Goal: Task Accomplishment & Management: Complete application form

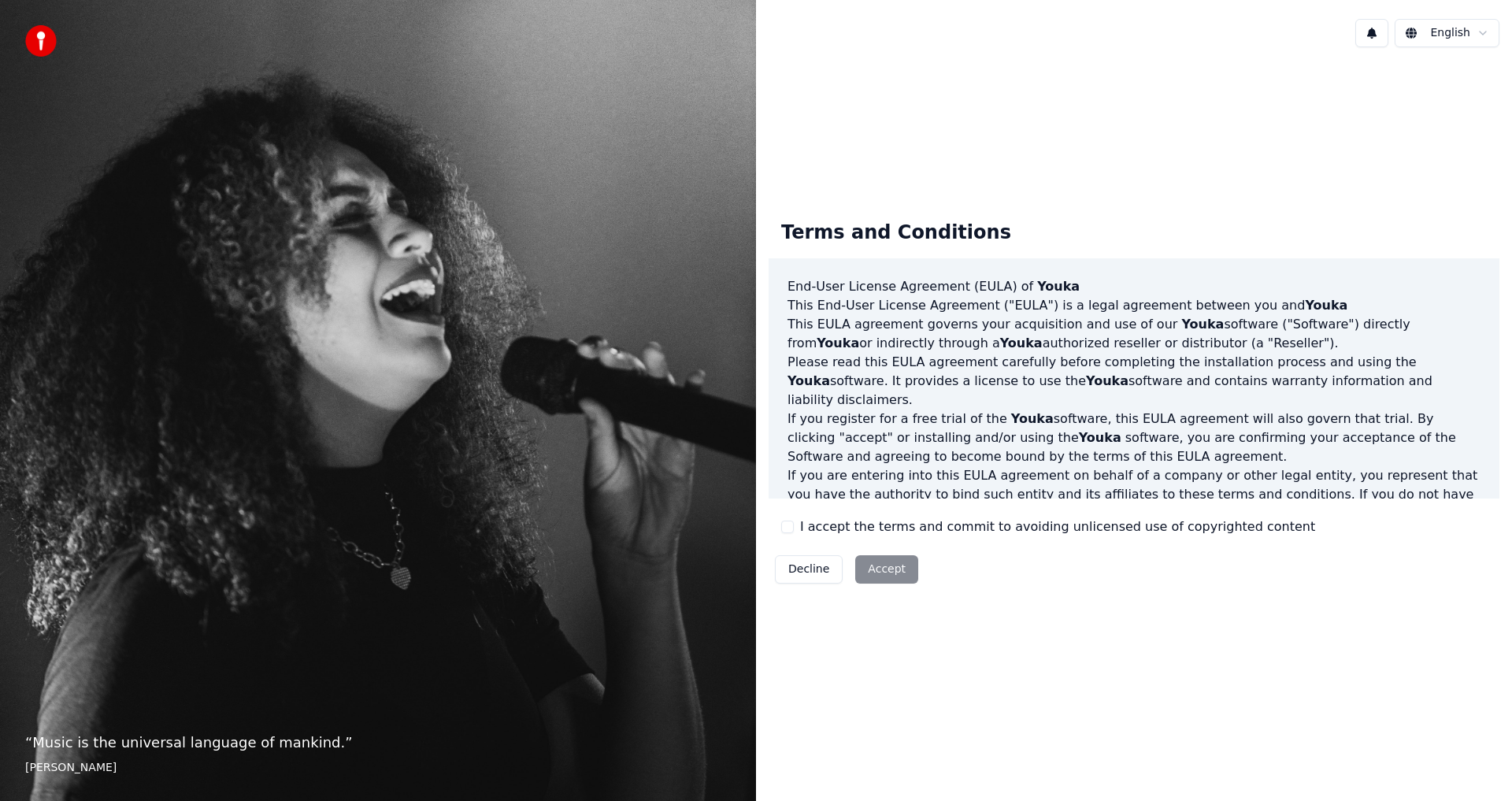
click at [235, 212] on div "“ Music is the universal language of mankind. ” Henry Wadsworth Longfellow" at bounding box center [378, 400] width 756 height 801
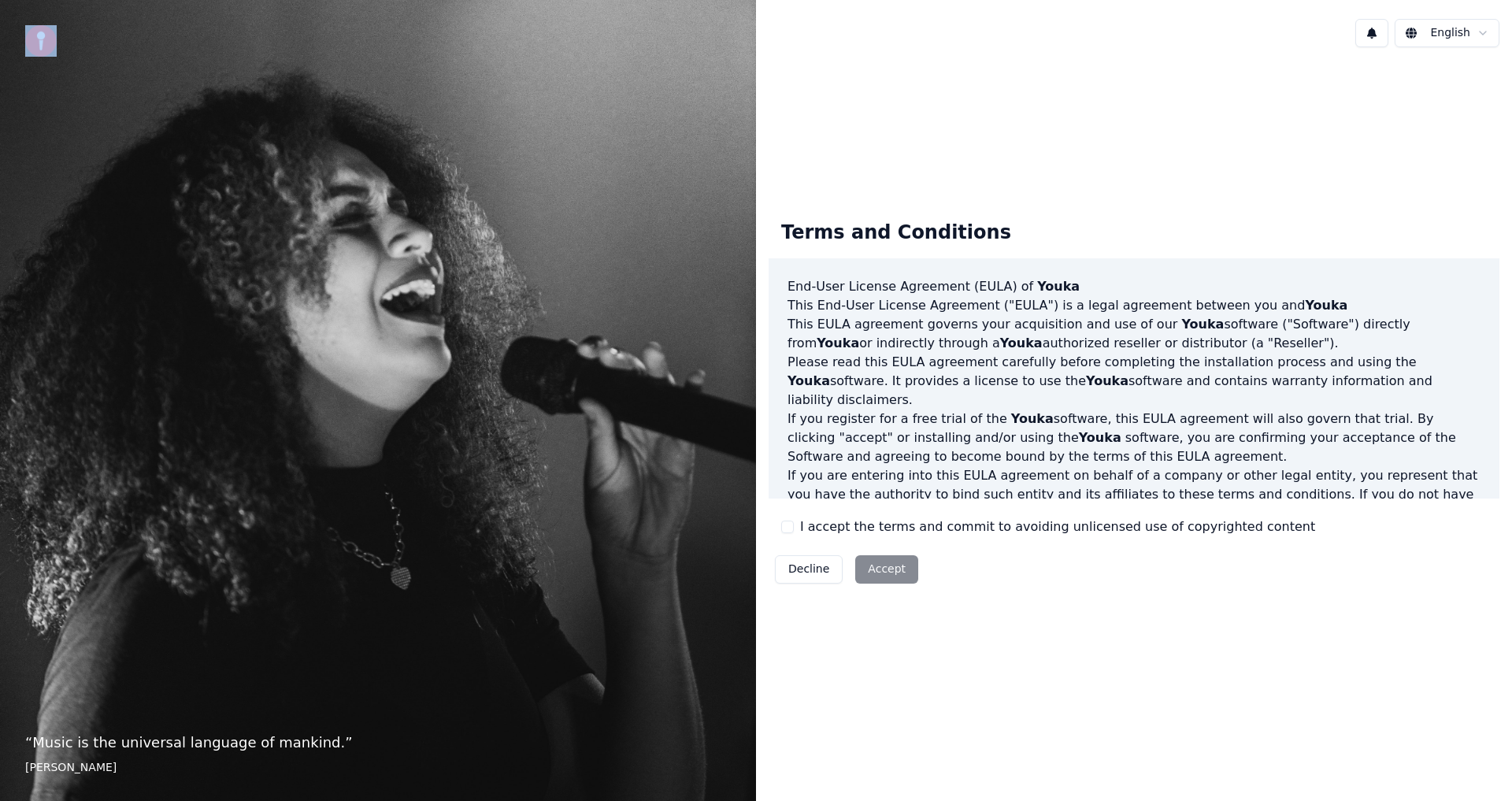
click at [235, 212] on div "“ Music is the universal language of mankind. ” Henry Wadsworth Longfellow" at bounding box center [378, 400] width 756 height 801
click at [417, 646] on div "“ Music is the universal language of mankind. ” Henry Wadsworth Longfellow" at bounding box center [378, 400] width 756 height 801
click at [883, 574] on div "Decline Accept" at bounding box center [847, 569] width 156 height 41
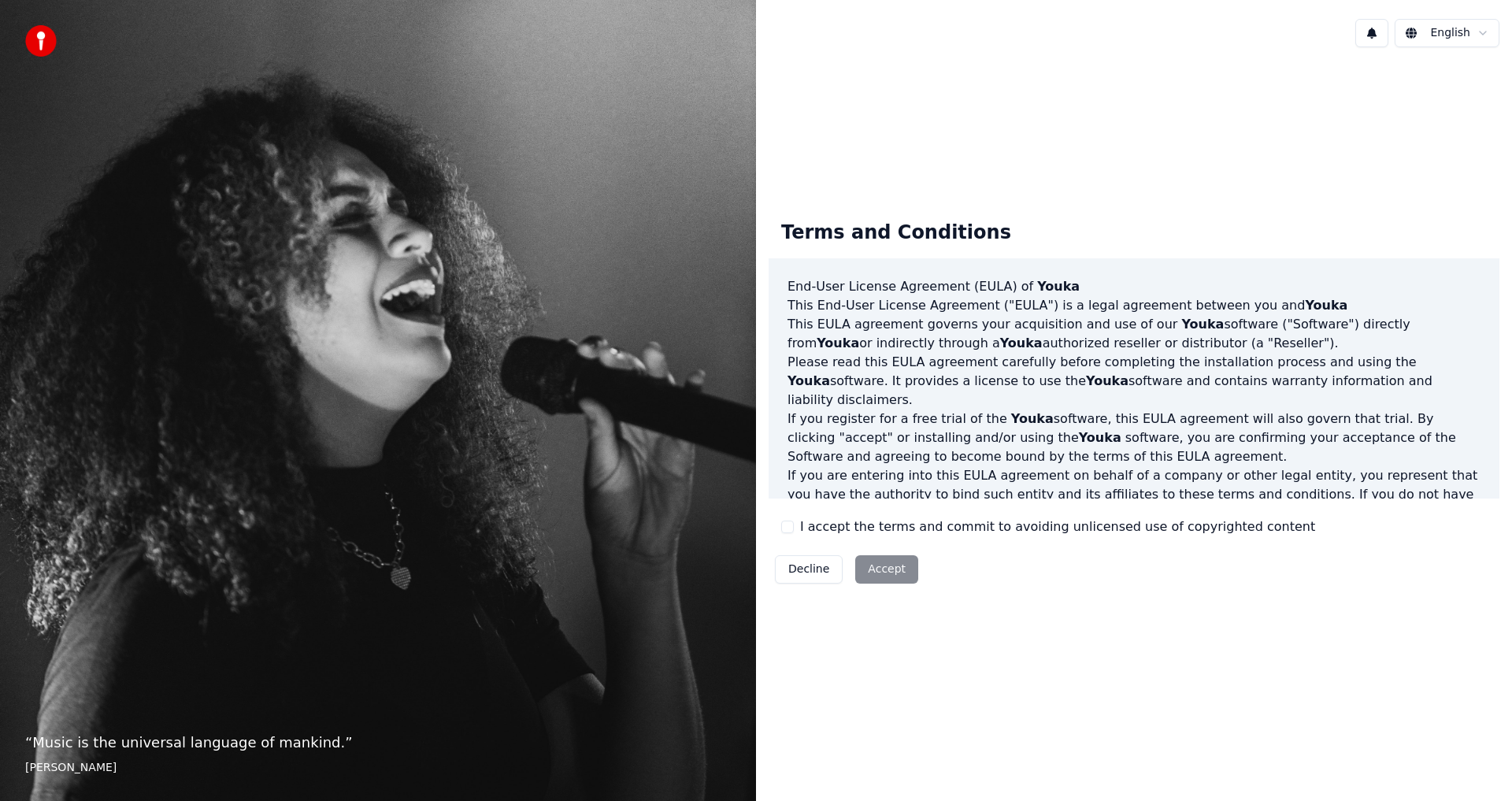
click at [1107, 560] on div "Terms and Conditions End-User License Agreement (EULA) of Youka This End-User L…" at bounding box center [1135, 399] width 731 height 382
click at [955, 243] on div "Terms and Conditions" at bounding box center [896, 233] width 255 height 50
click at [1079, 286] on h3 "End-User License Agreement (EULA) of Youka" at bounding box center [1134, 287] width 693 height 19
click at [1041, 286] on span "Youka" at bounding box center [1059, 286] width 43 height 15
click at [1090, 510] on div "Terms and Conditions End-User License Agreement (EULA) of Youka This End-User L…" at bounding box center [1135, 399] width 731 height 382
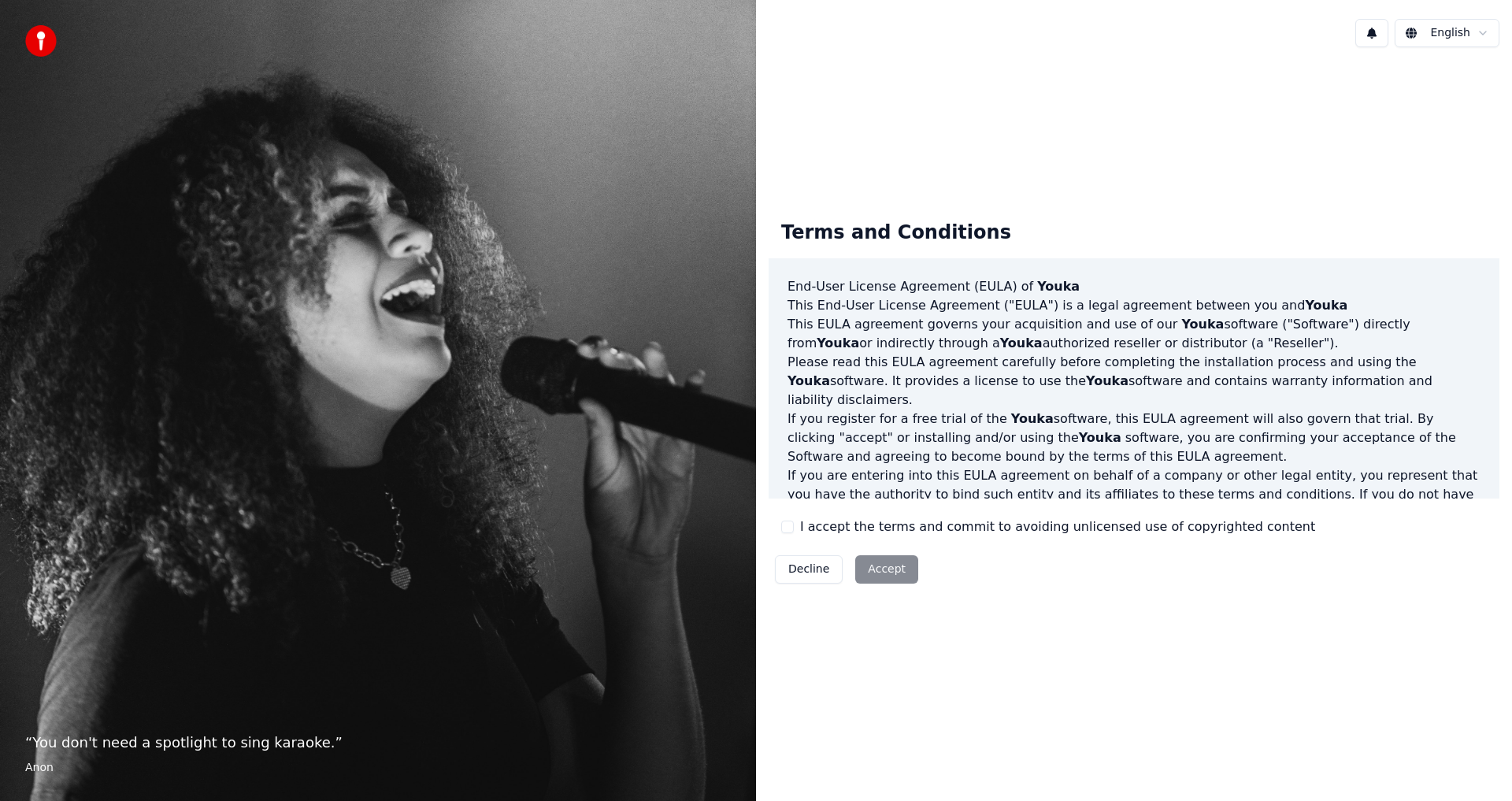
click at [46, 36] on img at bounding box center [41, 41] width 31 height 31
click at [805, 570] on button "Decline" at bounding box center [809, 569] width 68 height 28
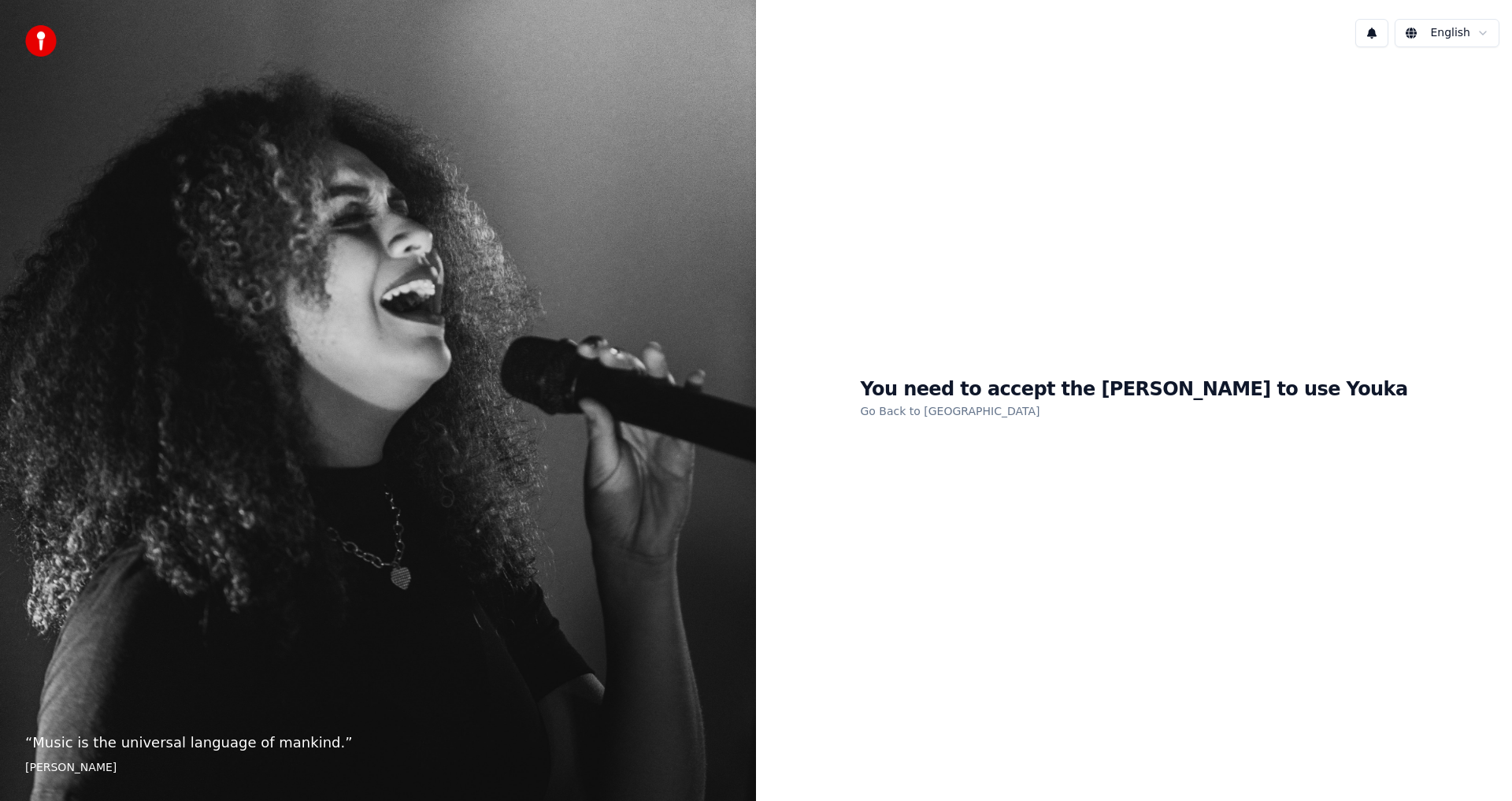
click at [367, 659] on div "“ Music is the universal language of mankind. ” Henry Wadsworth Longfellow" at bounding box center [378, 400] width 756 height 801
click at [973, 505] on div "You need to accept the EULA to use Youka Go Back to EULA" at bounding box center [1135, 399] width 756 height 678
click at [1073, 504] on div "You need to accept the EULA to use Youka Go Back to EULA" at bounding box center [1135, 399] width 756 height 678
click at [395, 501] on div "“ Music is the universal language of mankind. ” Henry Wadsworth Longfellow" at bounding box center [378, 400] width 756 height 801
click at [396, 501] on div "“ Music is the universal language of mankind. ” Henry Wadsworth Longfellow" at bounding box center [378, 400] width 756 height 801
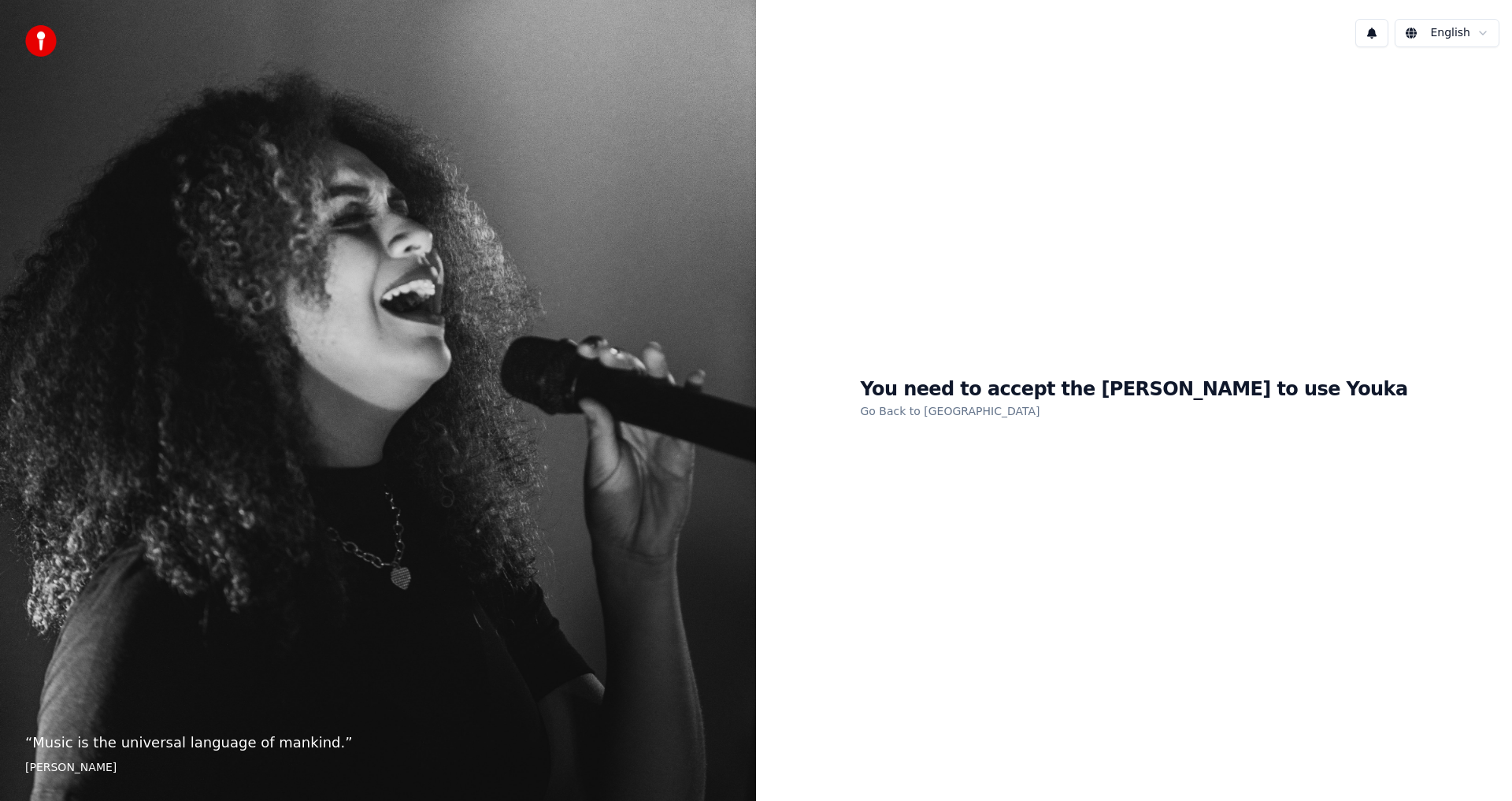
click at [930, 619] on div "You need to accept the EULA to use Youka Go Back to EULA" at bounding box center [1135, 399] width 756 height 678
click at [1020, 414] on link "Go Back to EULA" at bounding box center [950, 411] width 180 height 26
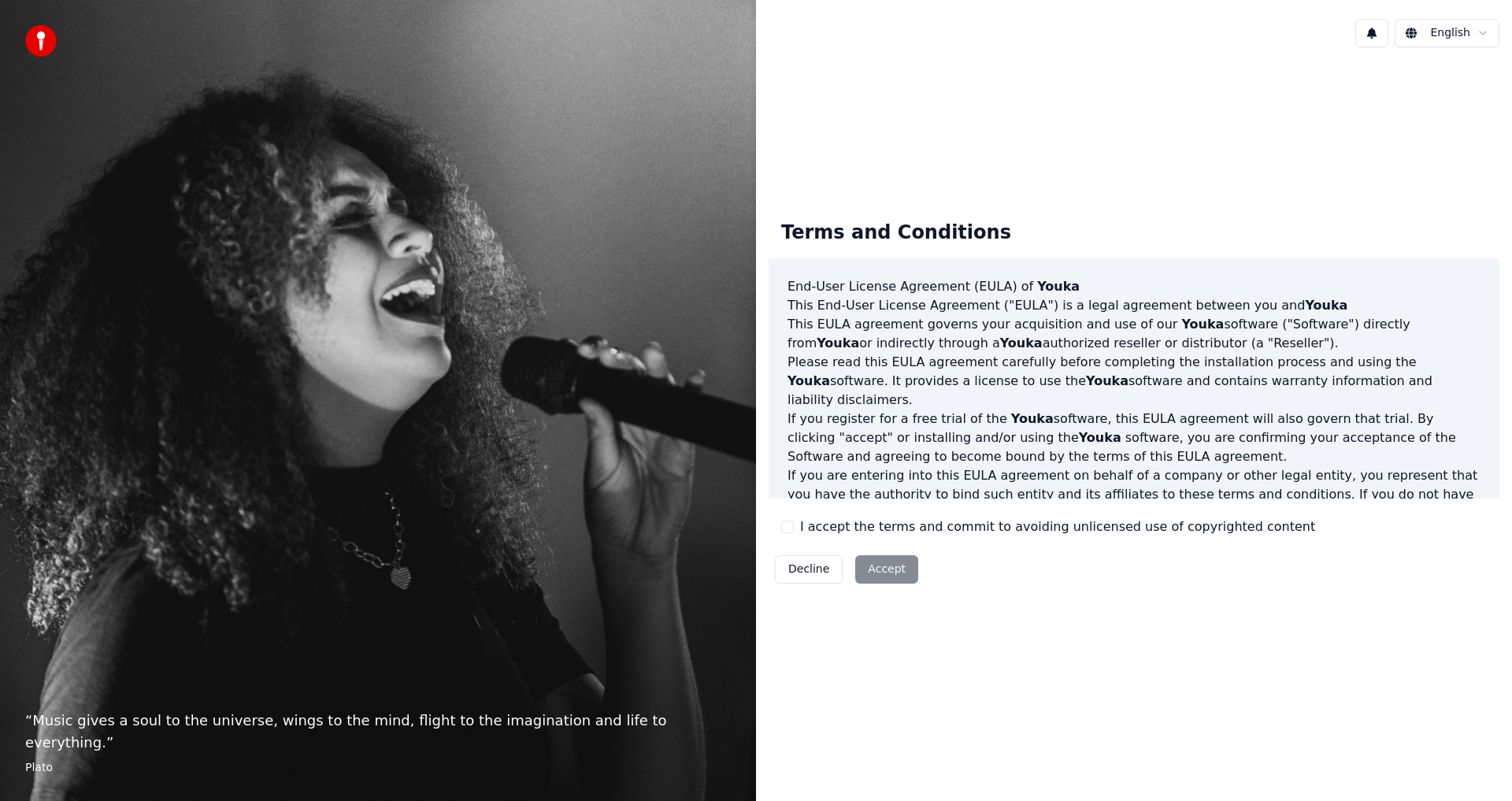
click at [824, 571] on button "Decline" at bounding box center [809, 569] width 68 height 28
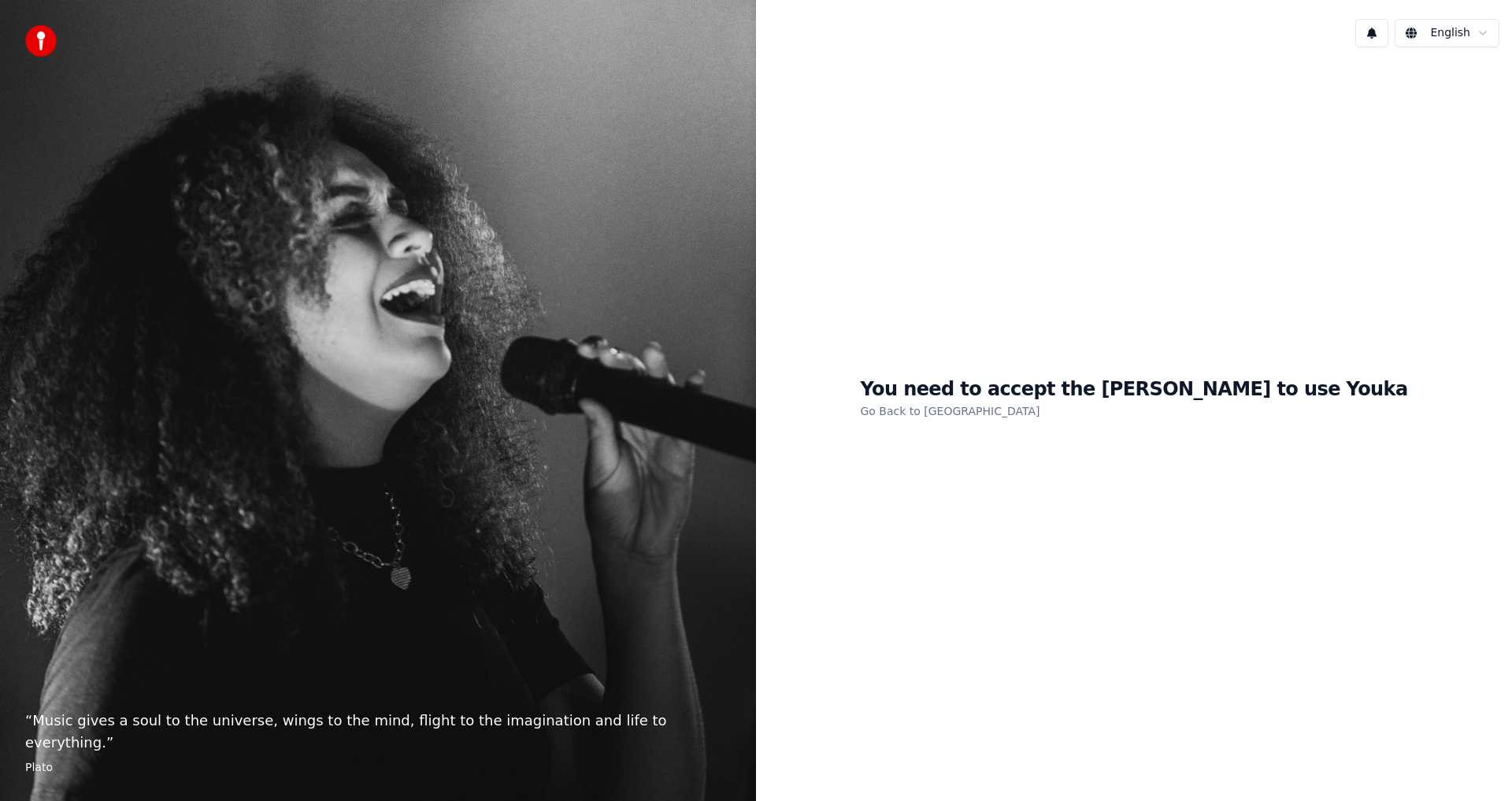
click at [965, 416] on link "Go Back to [GEOGRAPHIC_DATA]" at bounding box center [950, 411] width 180 height 26
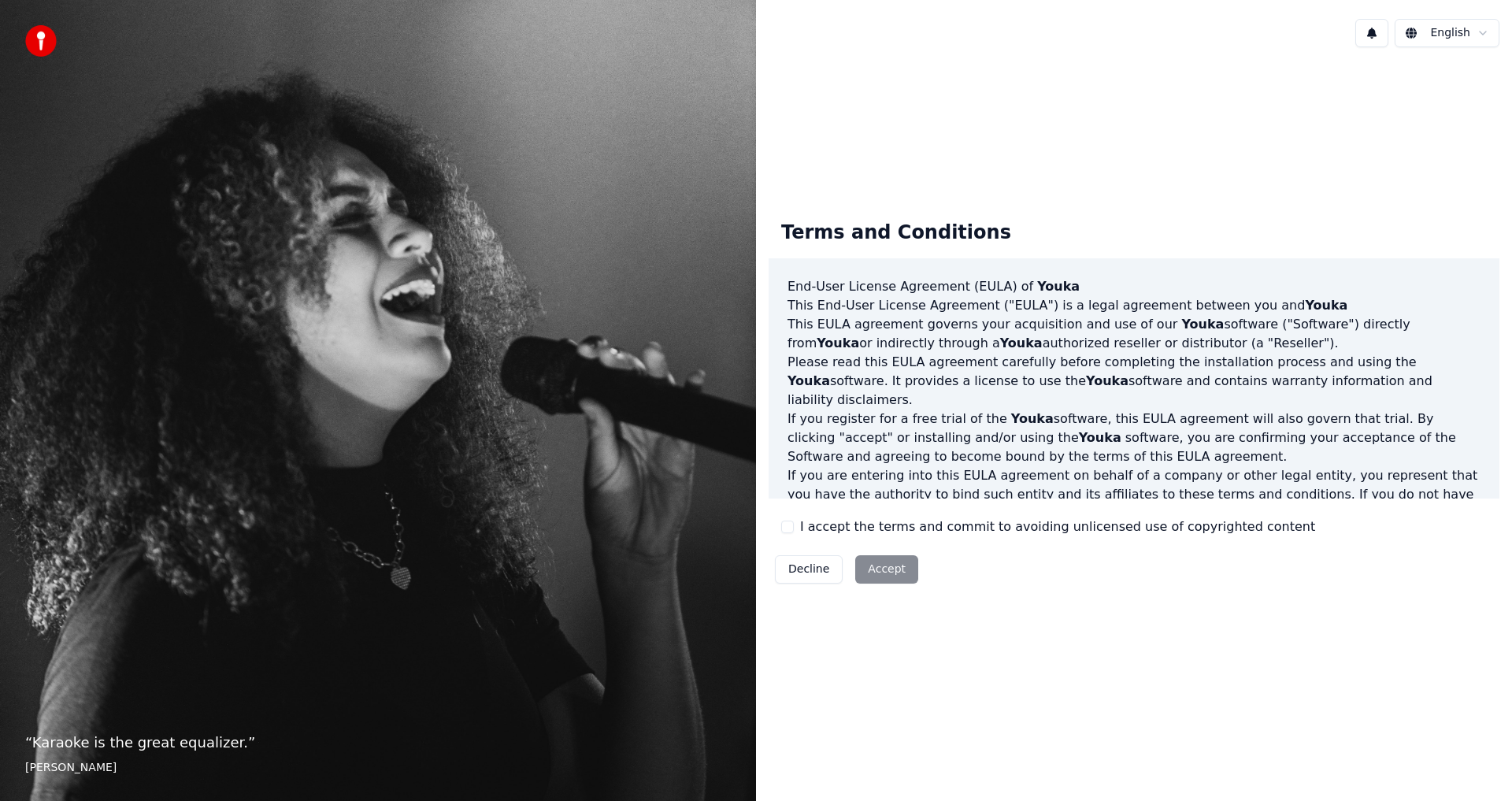
click at [888, 577] on div "Decline Accept" at bounding box center [847, 569] width 156 height 41
click at [880, 568] on div "Decline Accept" at bounding box center [847, 569] width 156 height 41
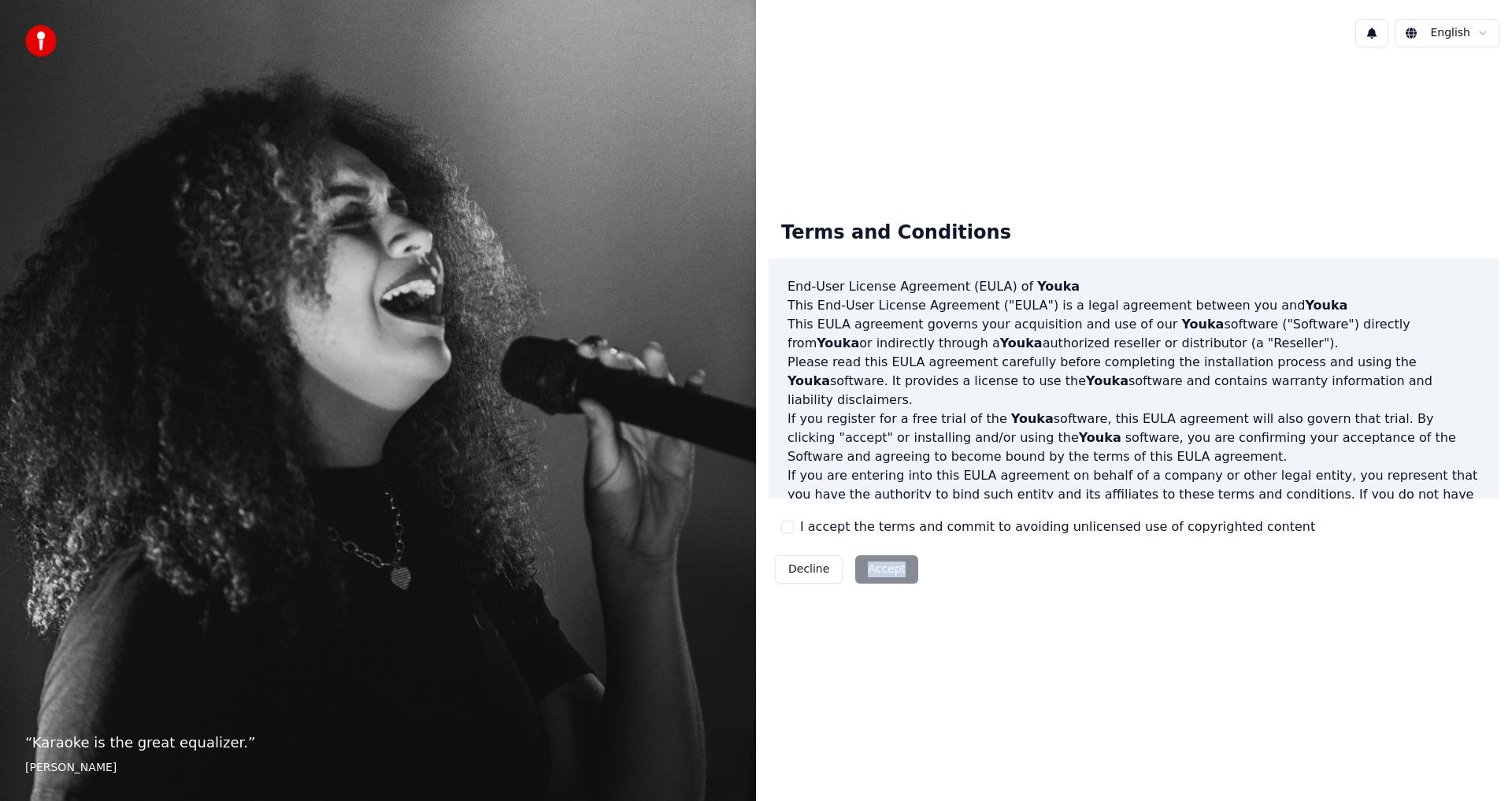
click at [880, 569] on div "Decline Accept" at bounding box center [847, 569] width 156 height 41
click at [879, 570] on div "Decline Accept" at bounding box center [847, 569] width 156 height 41
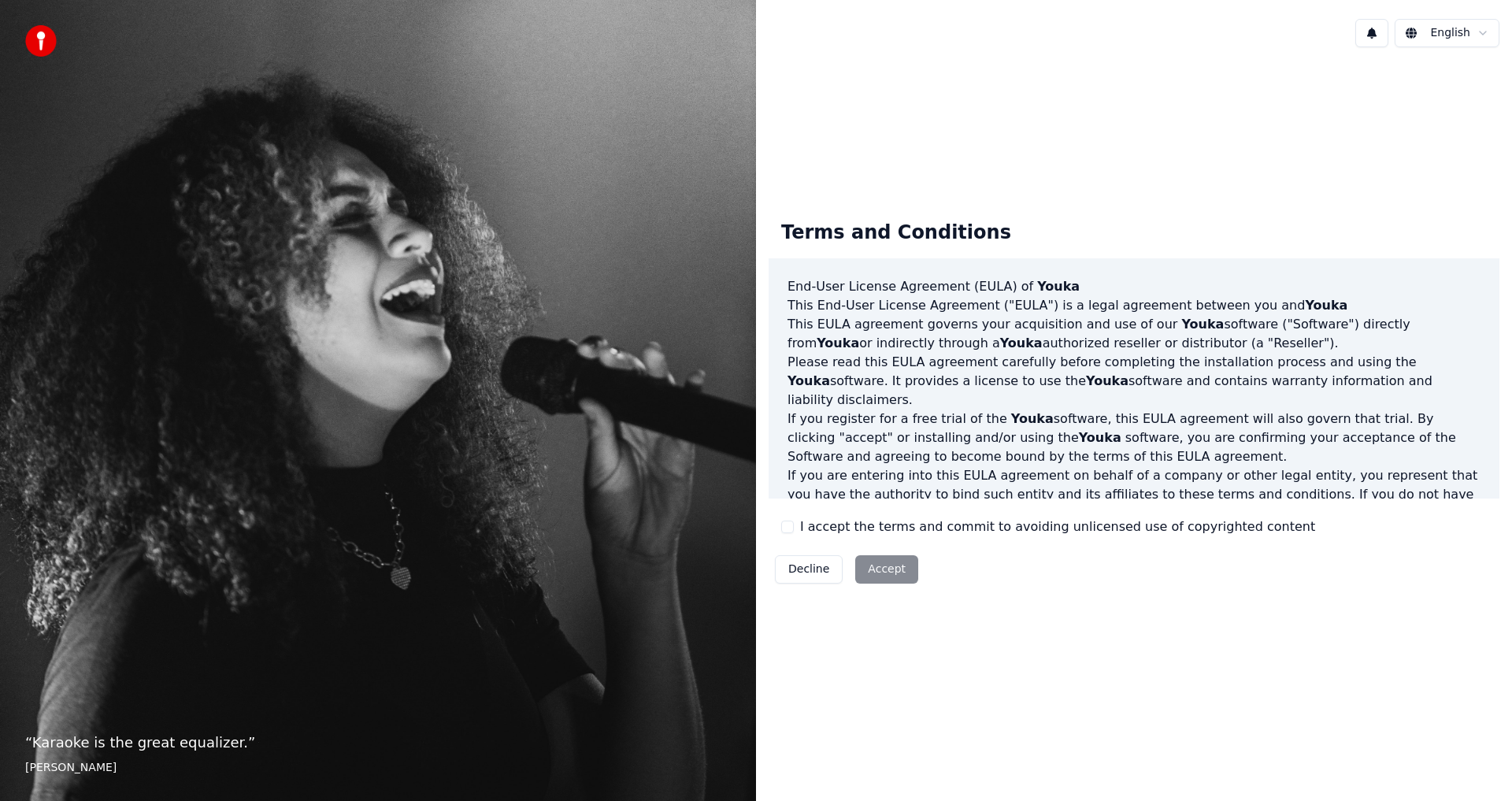
click at [1306, 306] on span "Youka" at bounding box center [1327, 305] width 43 height 15
click at [862, 573] on div "Decline Accept" at bounding box center [847, 569] width 156 height 41
click at [1483, 34] on html "“ Karaoke is the great equalizer. ” Aisha Tyler English Terms and Conditions En…" at bounding box center [756, 400] width 1512 height 801
click at [1421, 677] on html "“ Karaoke is the great equalizer. ” Aisha Tyler English Terms and Conditions En…" at bounding box center [756, 400] width 1512 height 801
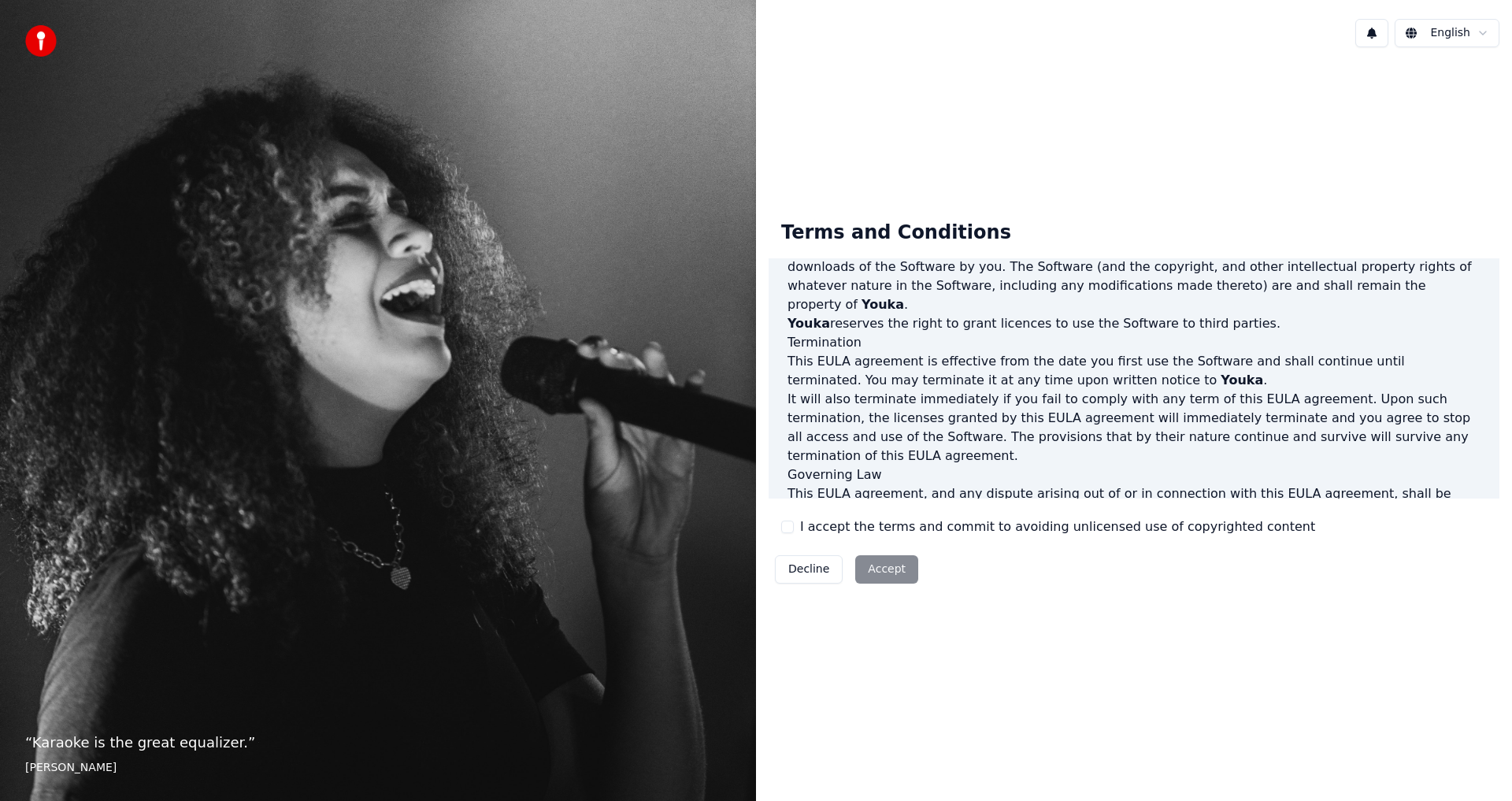
scroll to position [667, 0]
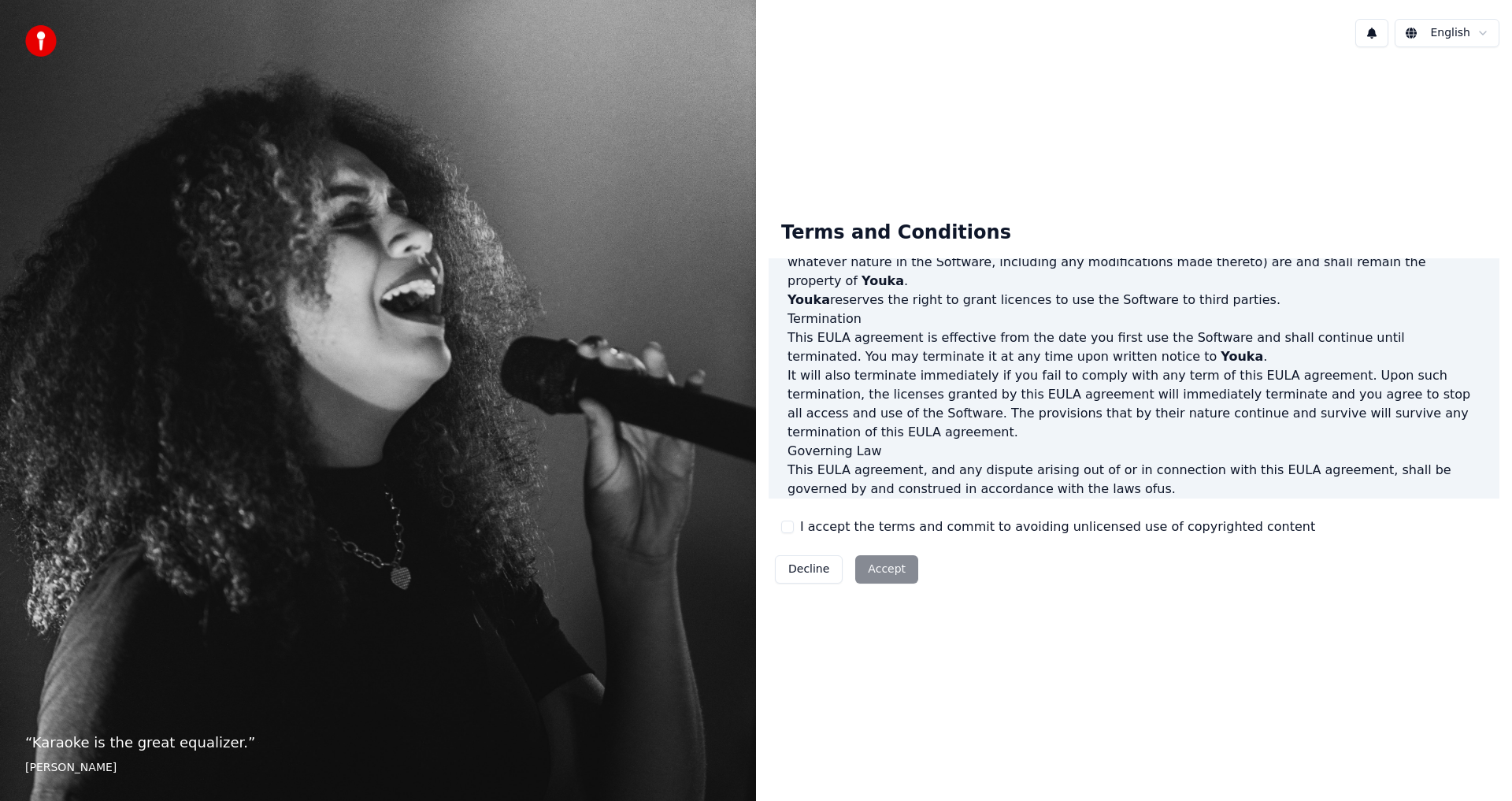
click at [871, 571] on div "Decline Accept" at bounding box center [847, 569] width 156 height 41
click at [806, 571] on button "Decline" at bounding box center [809, 569] width 68 height 28
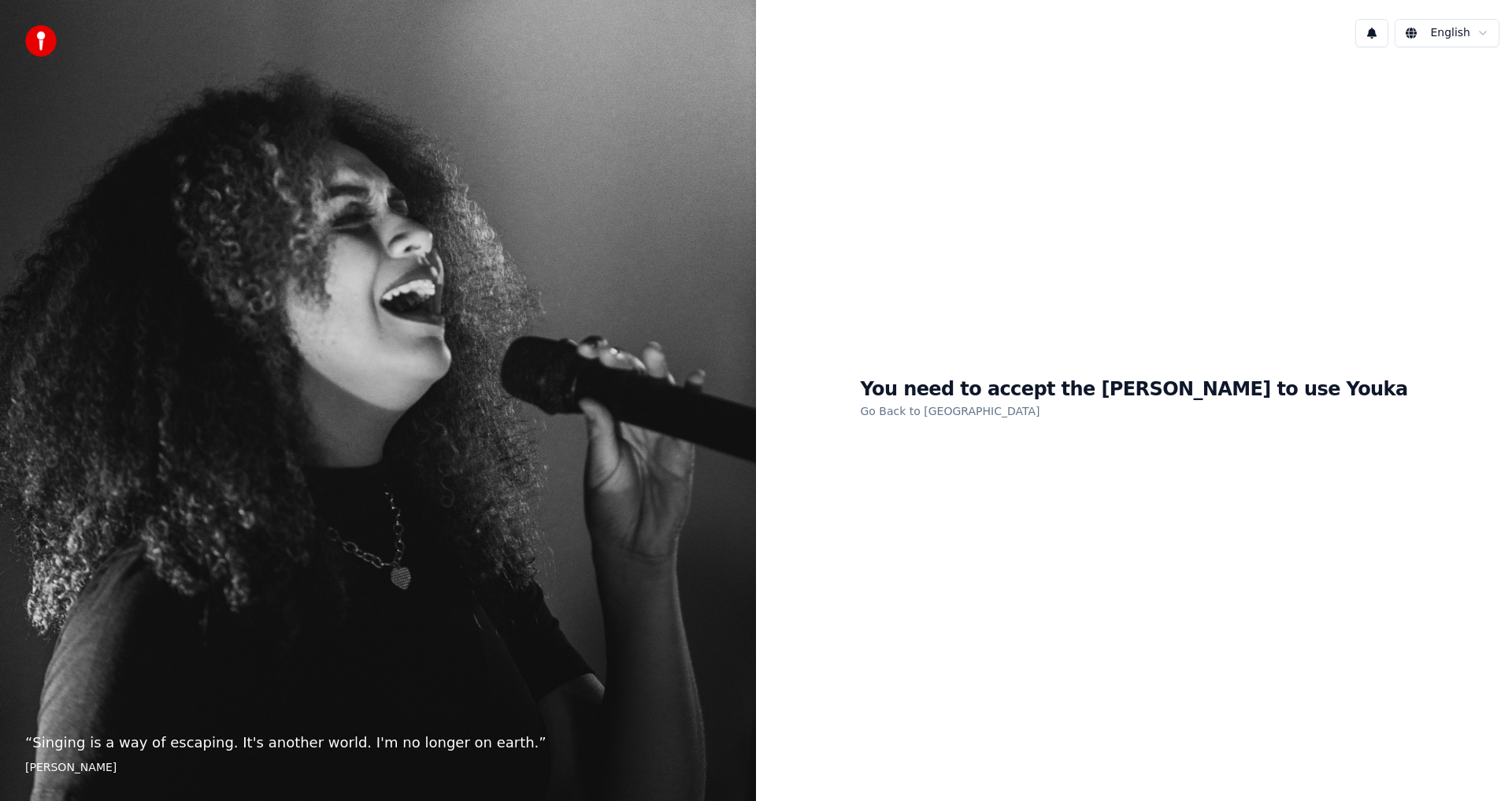
click at [1155, 406] on div "You need to accept the EULA to use Youka Go Back to EULA" at bounding box center [1134, 399] width 547 height 44
click at [1207, 393] on h1 "You need to accept the EULA to use Youka" at bounding box center [1134, 390] width 547 height 26
click at [1007, 416] on link "Go Back to EULA" at bounding box center [950, 411] width 180 height 26
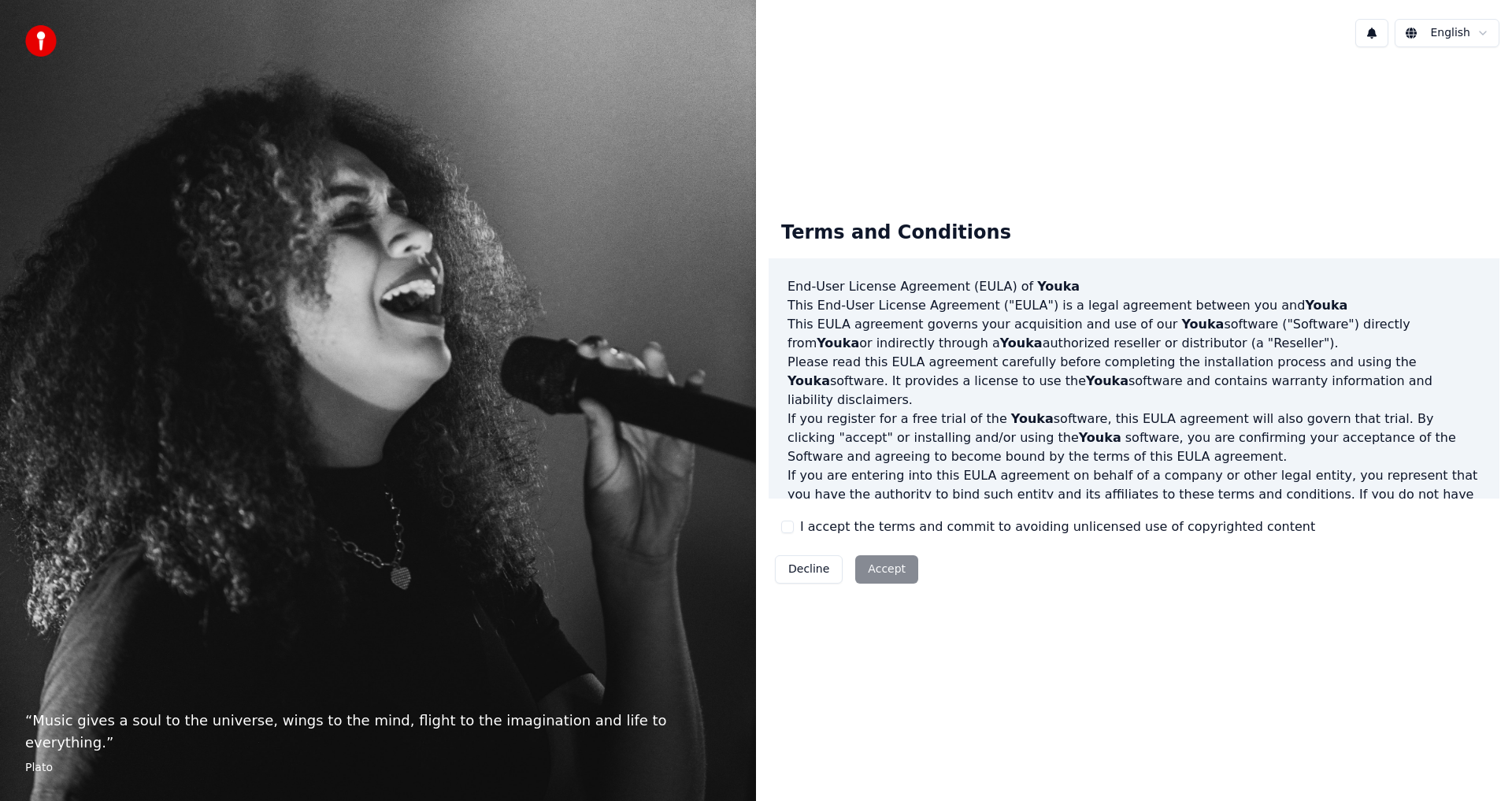
click at [890, 572] on div "Decline Accept" at bounding box center [847, 569] width 156 height 41
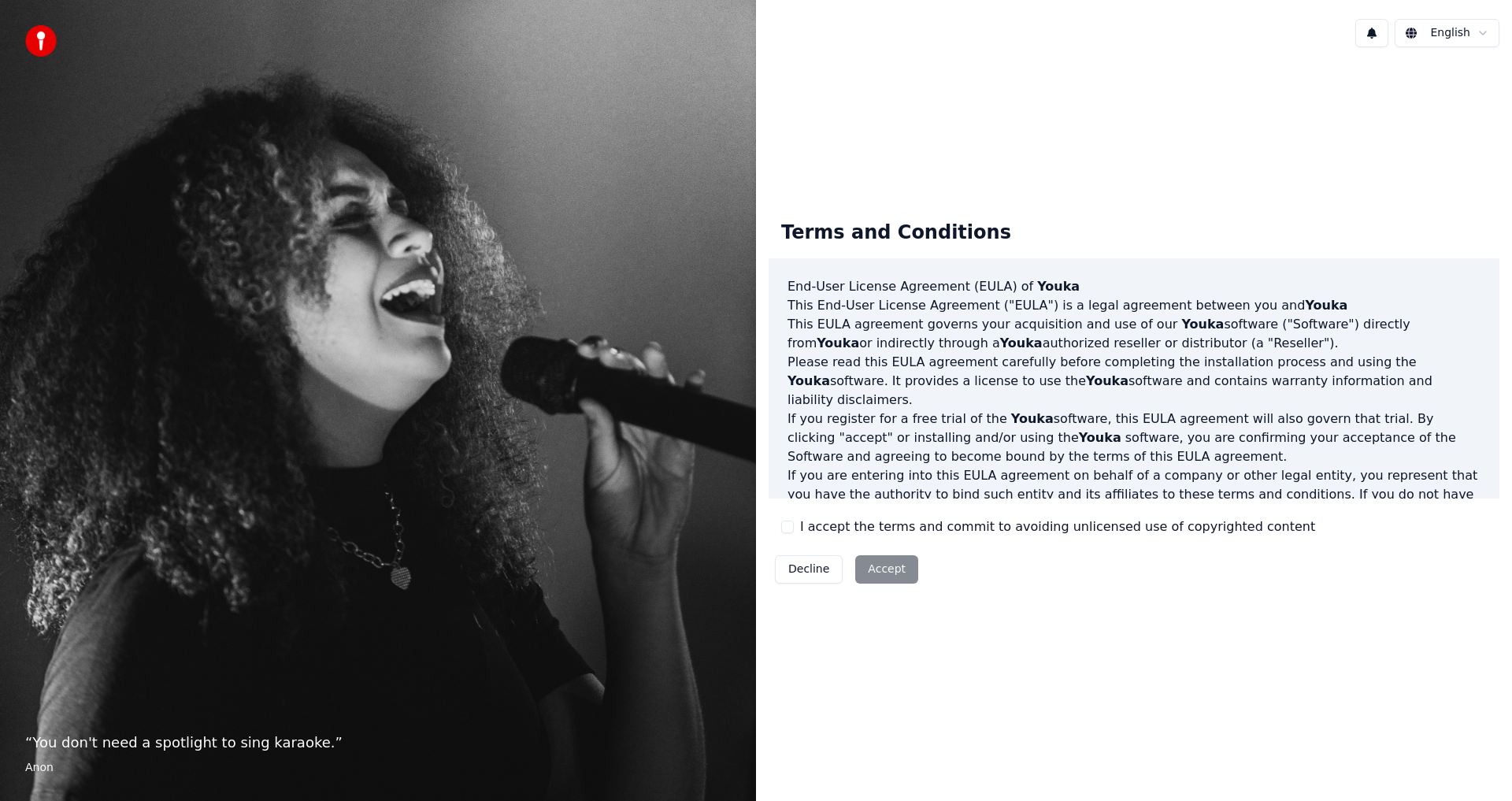
click at [878, 572] on div "Decline Accept" at bounding box center [847, 569] width 156 height 41
click at [809, 573] on button "Decline" at bounding box center [809, 569] width 68 height 28
click at [1039, 289] on span "Youka" at bounding box center [1059, 286] width 43 height 15
click at [799, 569] on button "Decline" at bounding box center [809, 569] width 68 height 28
click at [809, 571] on button "Decline" at bounding box center [809, 569] width 68 height 28
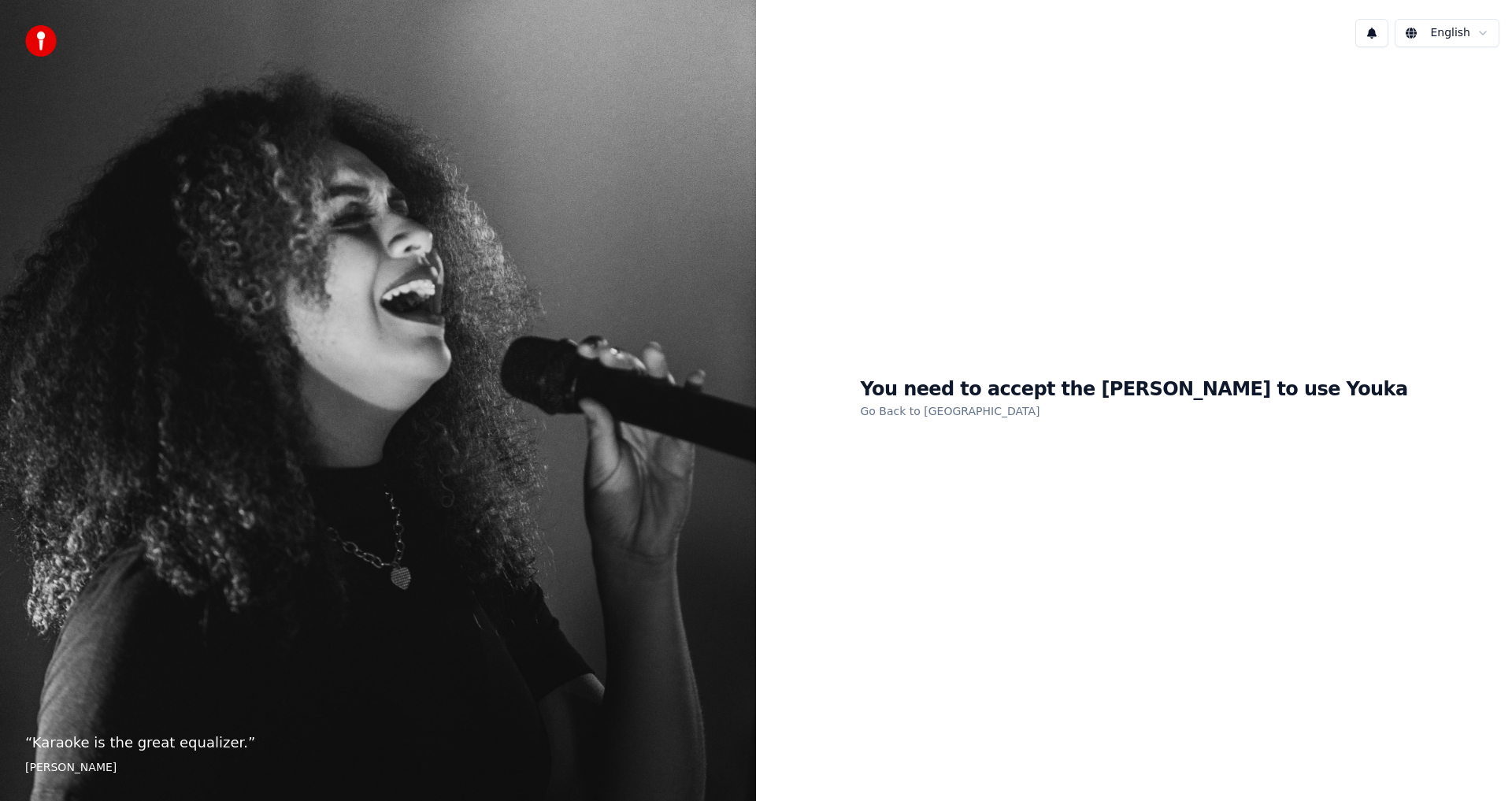
click at [998, 415] on link "Go Back to [GEOGRAPHIC_DATA]" at bounding box center [950, 411] width 180 height 26
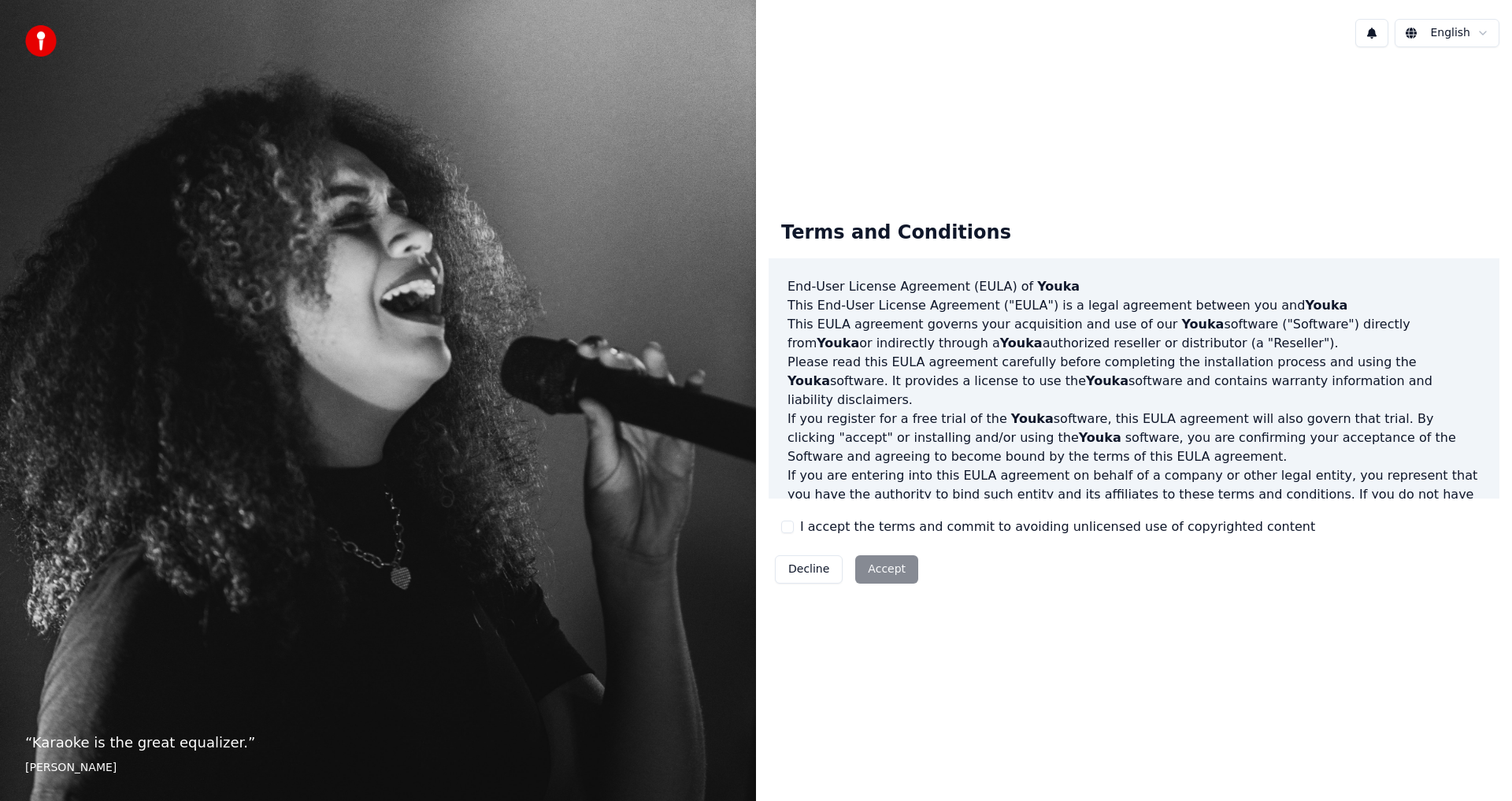
click at [883, 573] on div "Decline Accept" at bounding box center [847, 569] width 156 height 41
click at [1215, 133] on div "Terms and Conditions End-User License Agreement (EULA) of Youka This End-User L…" at bounding box center [1135, 399] width 756 height 678
click at [1195, 153] on div "Terms and Conditions End-User License Agreement (EULA) of Youka This End-User L…" at bounding box center [1135, 399] width 756 height 678
click at [1192, 157] on div "Terms and Conditions End-User License Agreement (EULA) of Youka This End-User L…" at bounding box center [1135, 399] width 756 height 678
click at [1191, 158] on div "Terms and Conditions End-User License Agreement (EULA) of Youka This End-User L…" at bounding box center [1135, 399] width 756 height 678
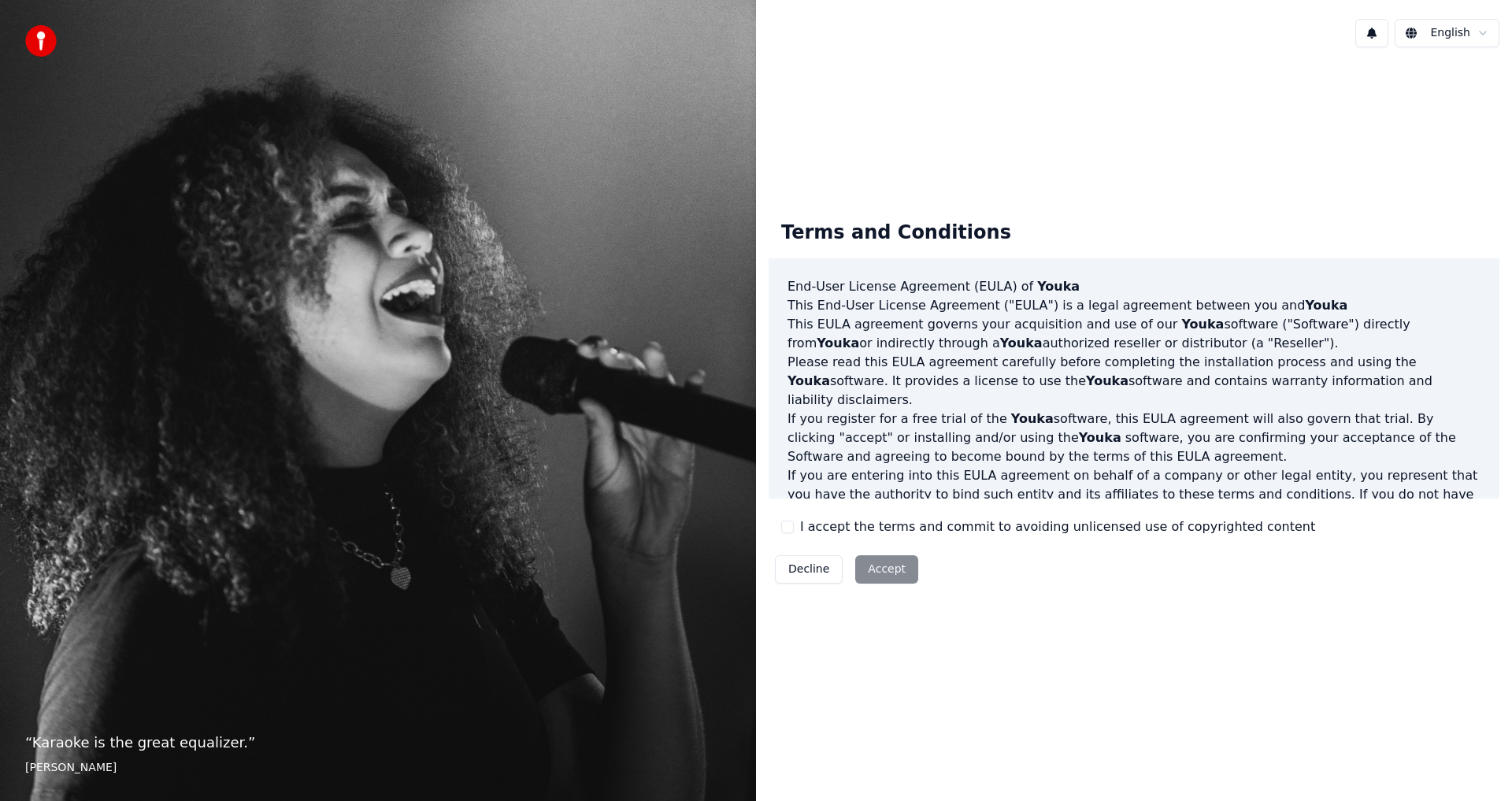
click at [1187, 163] on div "Terms and Conditions End-User License Agreement (EULA) of Youka This End-User L…" at bounding box center [1135, 399] width 756 height 678
click at [1183, 163] on div "Terms and Conditions End-User License Agreement (EULA) of Youka This End-User L…" at bounding box center [1135, 399] width 756 height 678
click at [878, 571] on div "Decline Accept" at bounding box center [847, 569] width 156 height 41
click at [1135, 233] on div "Terms and Conditions End-User License Agreement (EULA) of Youka This End-User L…" at bounding box center [1135, 399] width 731 height 382
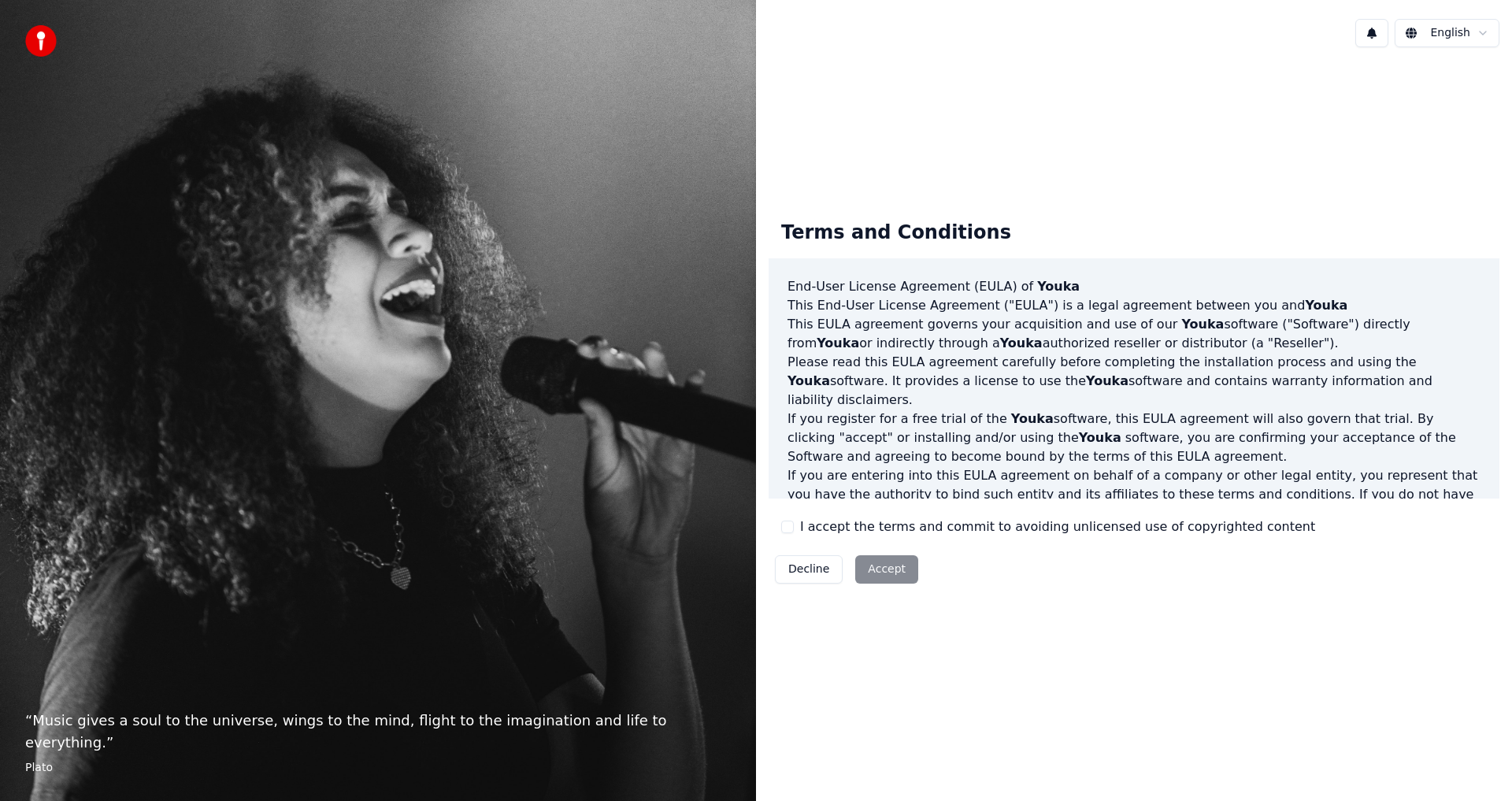
click at [35, 42] on img at bounding box center [41, 41] width 31 height 31
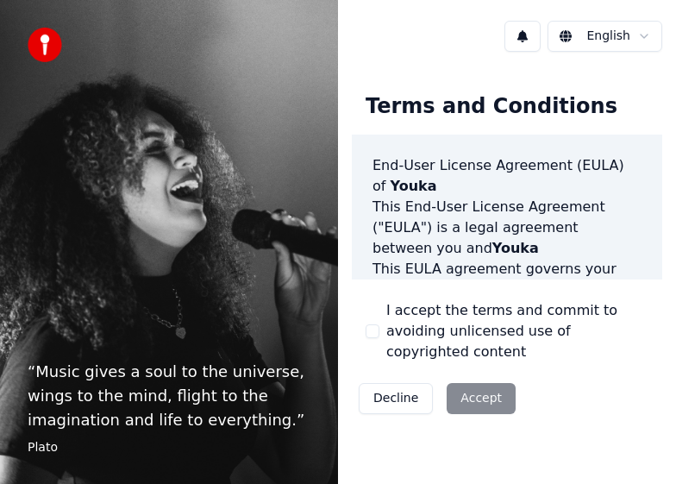
click at [470, 398] on div "Decline Accept" at bounding box center [437, 398] width 171 height 45
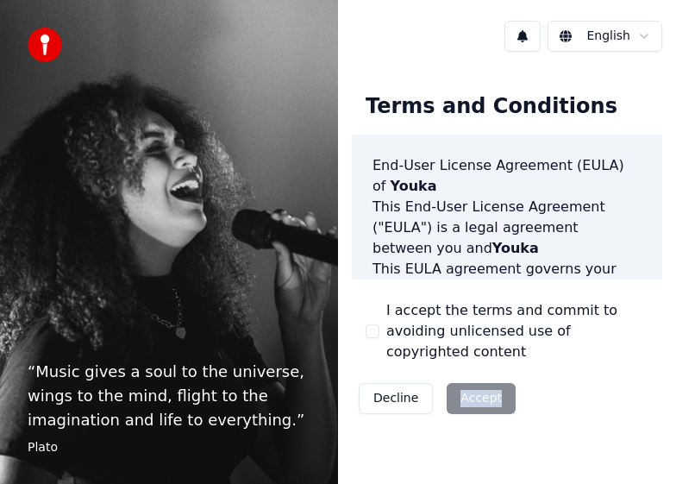
click at [470, 398] on div "Decline Accept" at bounding box center [437, 398] width 171 height 45
click at [609, 38] on html "“ Music gives a soul to the universe, wings to the mind, flight to the imaginat…" at bounding box center [338, 242] width 676 height 484
click at [484, 397] on div "Decline Accept" at bounding box center [437, 398] width 171 height 45
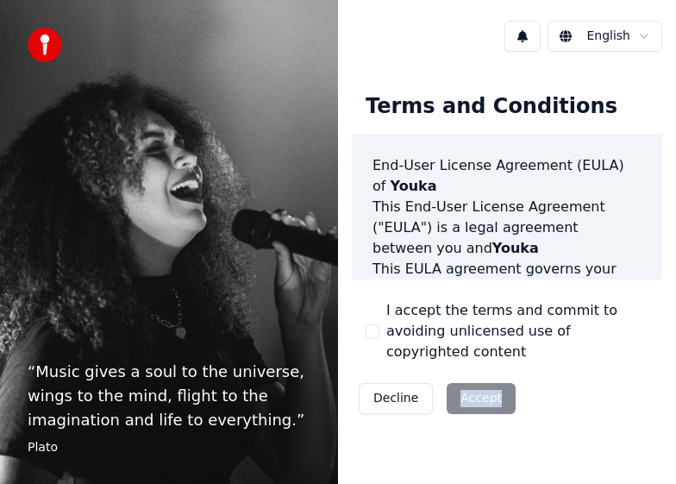
click at [484, 395] on div "Decline Accept" at bounding box center [437, 398] width 171 height 45
click at [483, 394] on div "Decline Accept" at bounding box center [437, 398] width 171 height 45
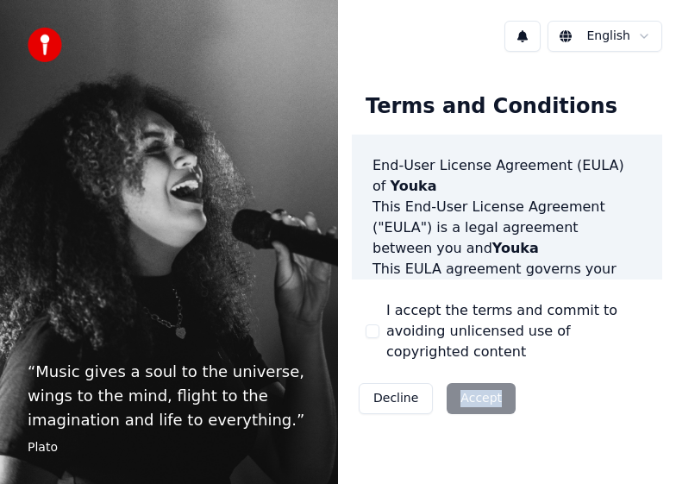
click at [483, 394] on div "Decline Accept" at bounding box center [437, 398] width 171 height 45
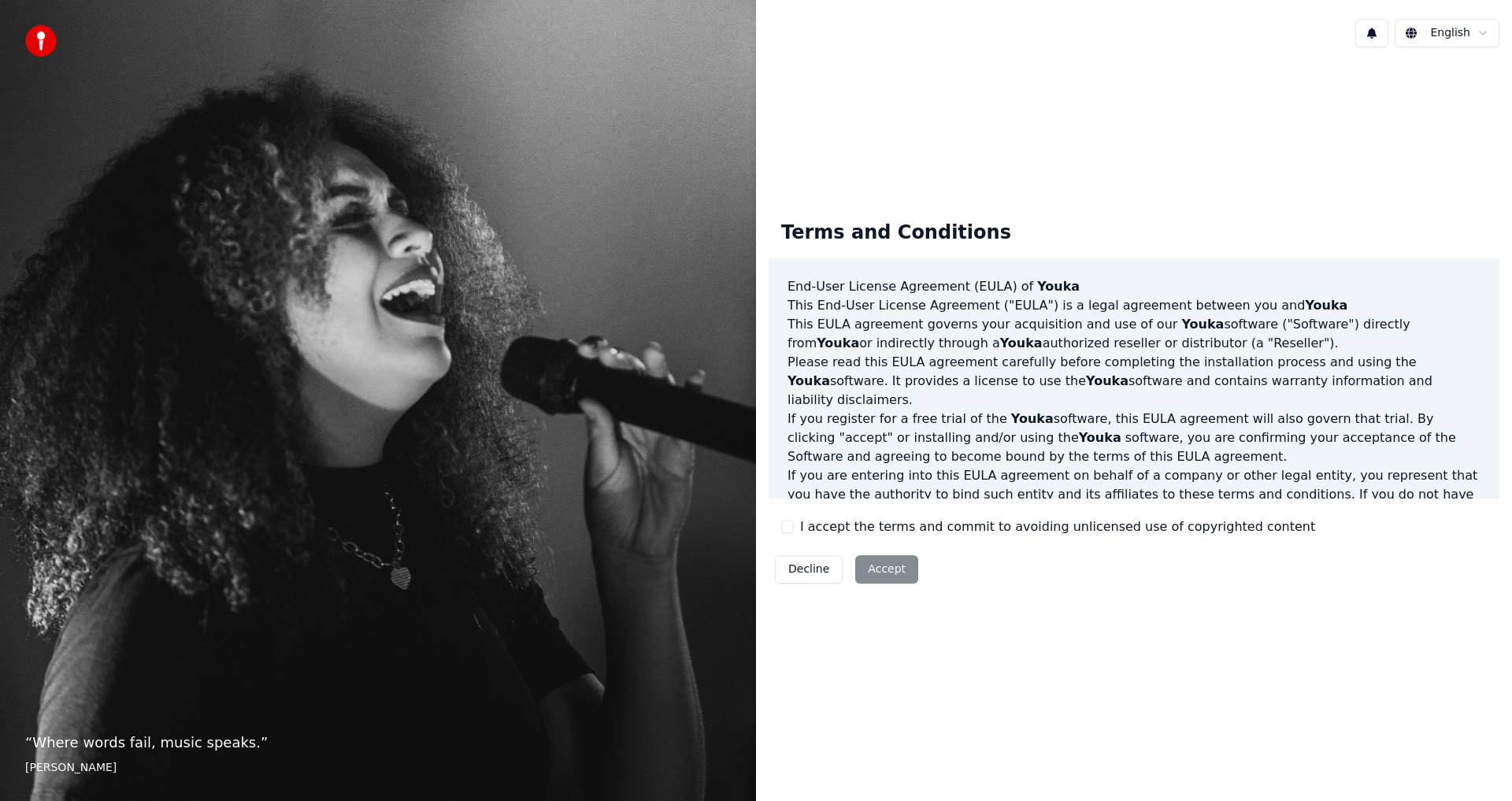
click at [893, 568] on div "Decline Accept" at bounding box center [847, 569] width 156 height 41
click at [880, 573] on div "Decline Accept" at bounding box center [847, 569] width 156 height 41
